Goal: Task Accomplishment & Management: Use online tool/utility

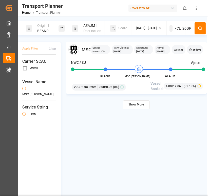
click at [198, 32] on button at bounding box center [199, 28] width 11 height 12
click at [162, 7] on div "Covestro AG" at bounding box center [152, 8] width 49 height 7
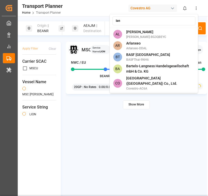
type input "lanx"
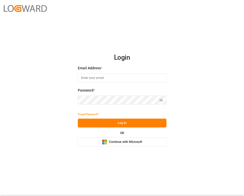
click at [120, 79] on input at bounding box center [122, 78] width 89 height 9
type input "anamika.sindhu@logward.com"
